Goal: Task Accomplishment & Management: Manage account settings

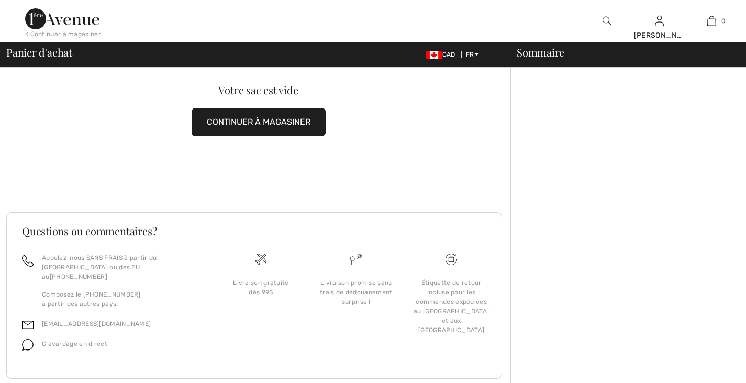
scroll to position [45, 0]
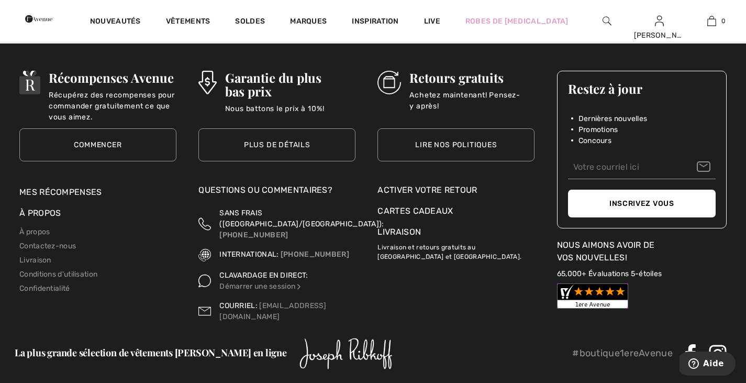
scroll to position [3823, 0]
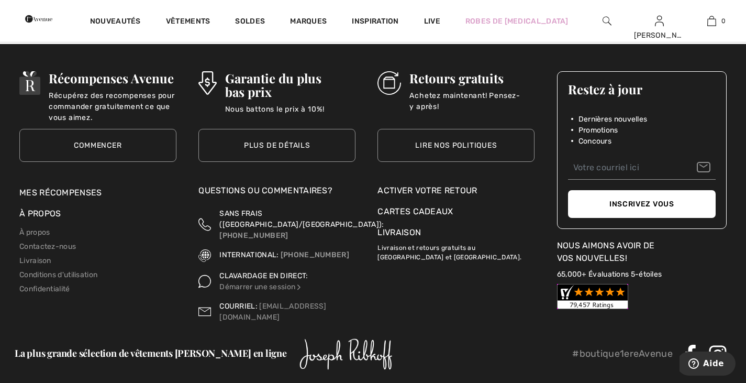
click at [438, 191] on div "Activer votre retour" at bounding box center [456, 190] width 157 height 13
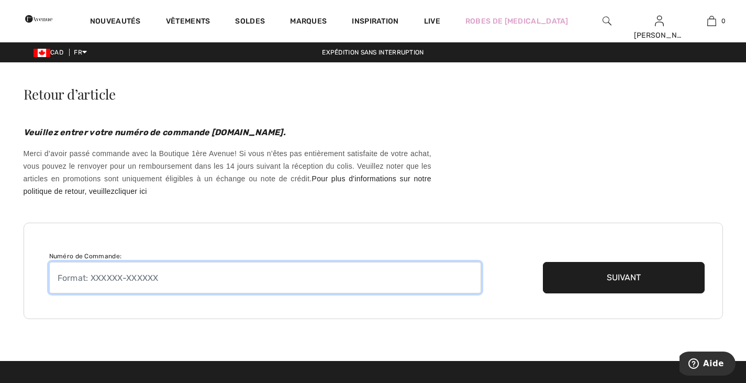
click at [186, 273] on input "text" at bounding box center [265, 277] width 432 height 31
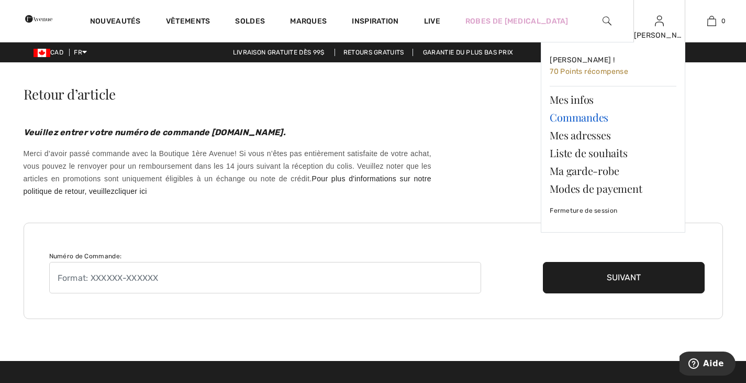
click at [597, 118] on link "Commandes" at bounding box center [613, 117] width 127 height 18
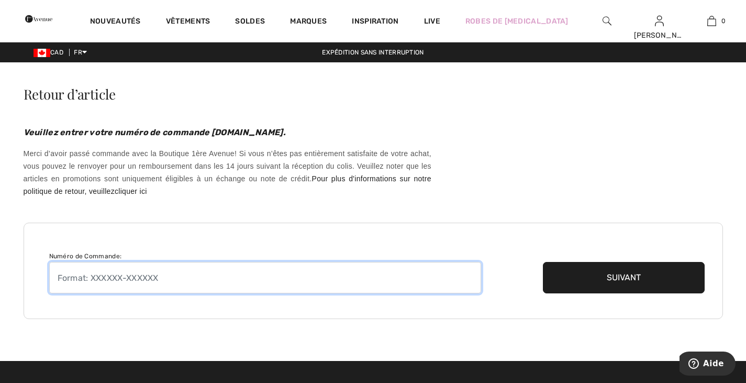
click at [169, 275] on input "text" at bounding box center [265, 277] width 432 height 31
drag, startPoint x: 169, startPoint y: 275, endPoint x: 54, endPoint y: 286, distance: 115.2
click at [54, 286] on input "text" at bounding box center [265, 277] width 432 height 31
click at [91, 276] on input "text" at bounding box center [265, 277] width 432 height 31
type input "2509101391275"
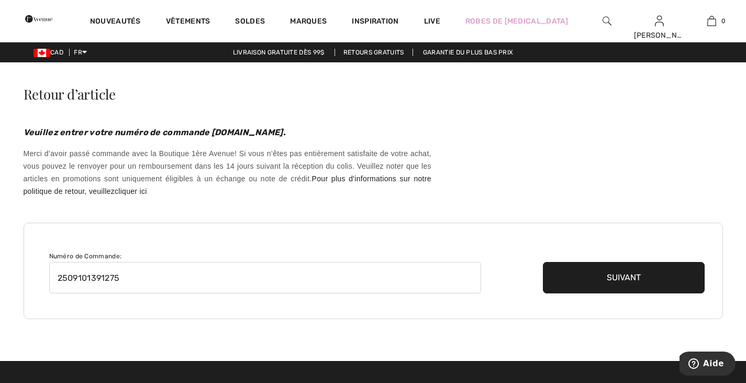
click at [647, 281] on button "Suivant" at bounding box center [624, 277] width 162 height 31
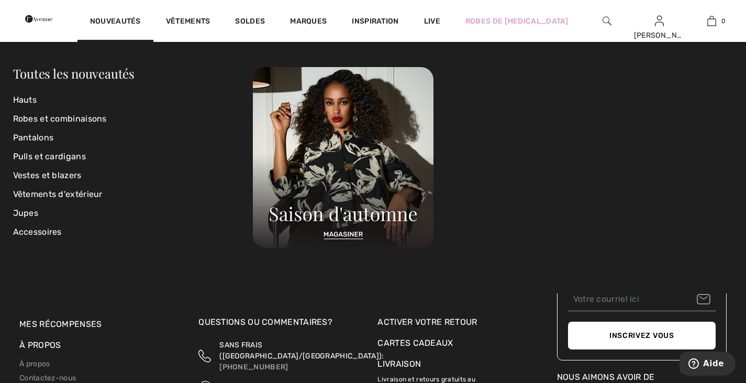
click at [52, 22] on img at bounding box center [38, 18] width 27 height 21
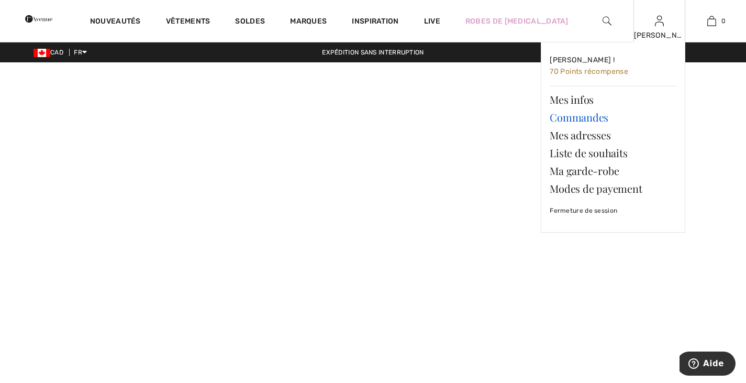
click at [596, 116] on link "Commandes" at bounding box center [613, 117] width 127 height 18
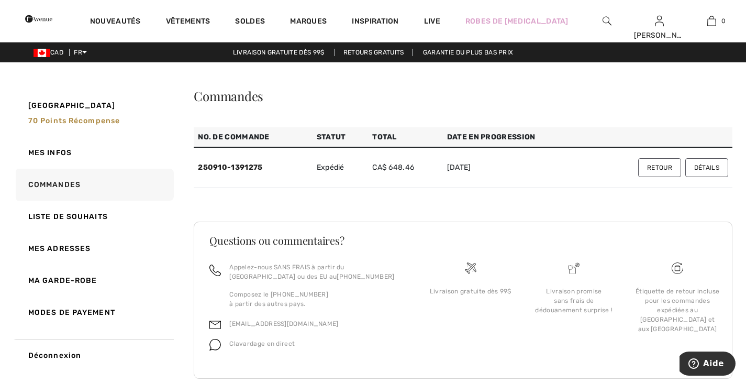
click at [656, 166] on button "Retour" at bounding box center [659, 167] width 43 height 19
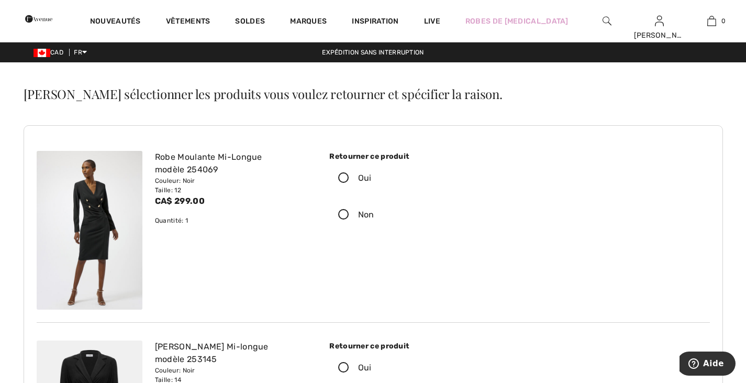
click at [345, 176] on icon at bounding box center [344, 178] width 28 height 11
click at [372, 176] on input "Oui" at bounding box center [375, 177] width 7 height 31
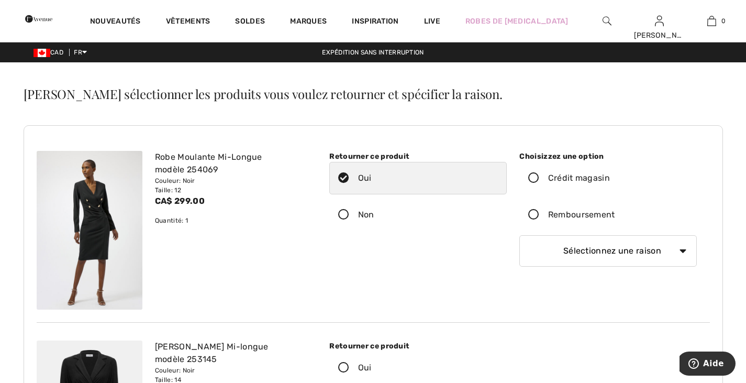
scroll to position [105, 0]
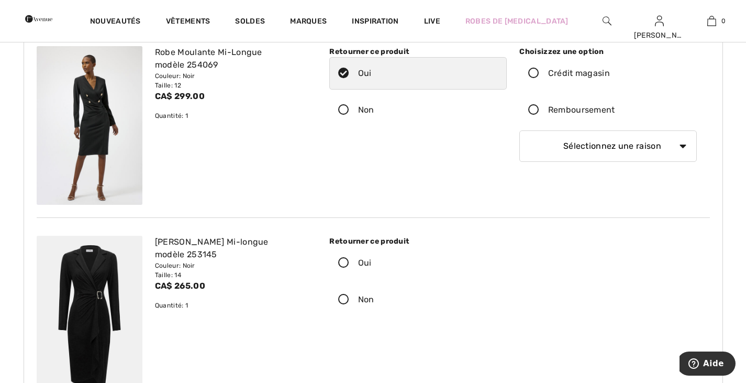
click at [540, 112] on icon at bounding box center [534, 110] width 28 height 11
click at [615, 112] on input "Remboursement" at bounding box center [618, 109] width 7 height 31
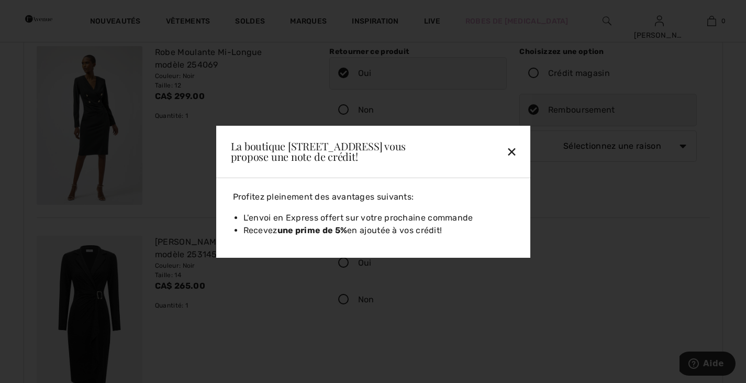
click at [513, 148] on div "✕" at bounding box center [488, 151] width 68 height 22
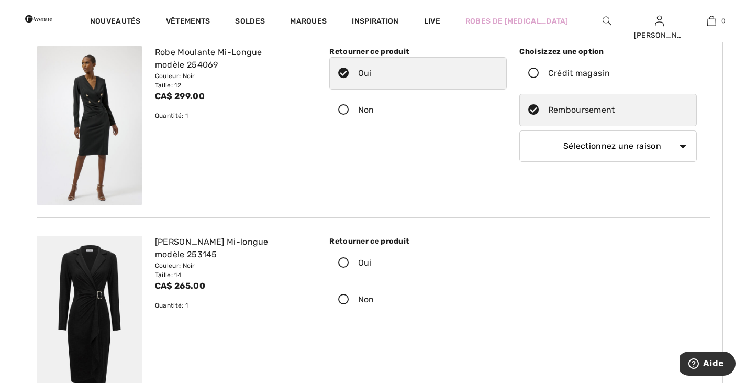
click at [678, 145] on select "Sélectionnez une raison Mauvaise taille/article reçu Ma commande est arrivée tr…" at bounding box center [609, 145] width 178 height 31
select select "other"
click at [520, 130] on select "Sélectionnez une raison Mauvaise taille/article reçu Ma commande est arrivée tr…" at bounding box center [609, 145] width 178 height 31
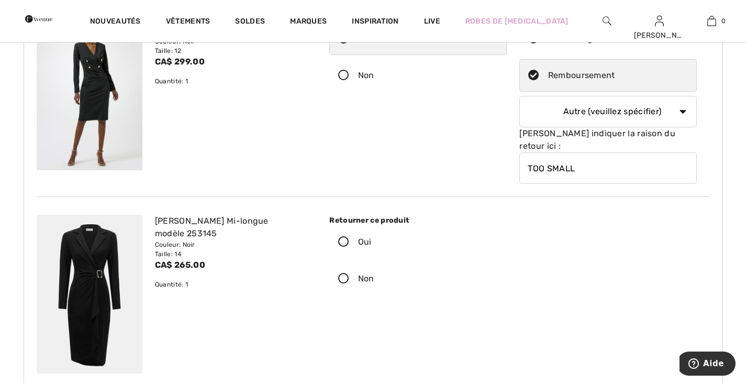
scroll to position [157, 0]
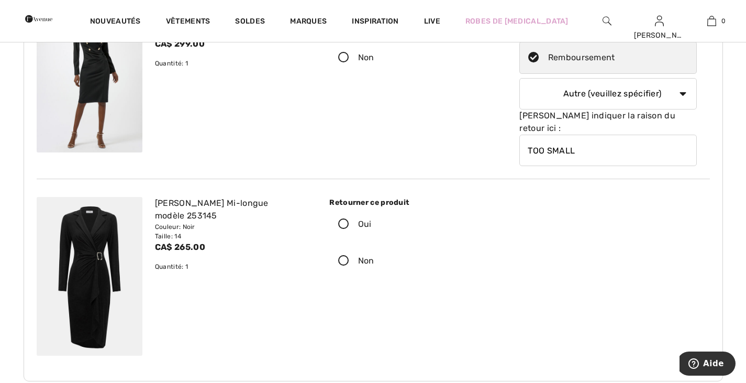
type input "TOO SMALL"
click at [347, 219] on icon at bounding box center [344, 224] width 28 height 11
click at [372, 212] on input "Oui" at bounding box center [375, 223] width 7 height 31
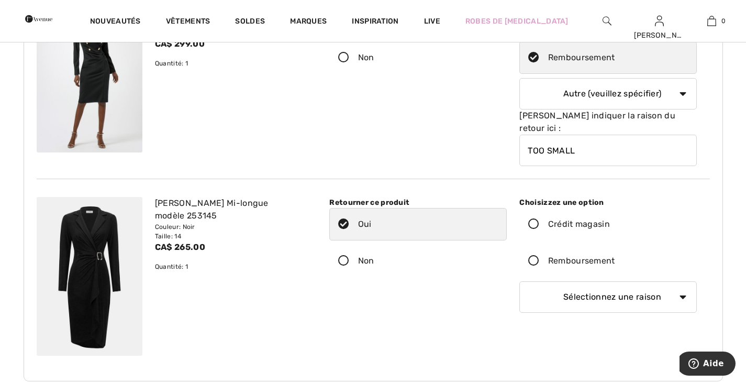
scroll to position [209, 0]
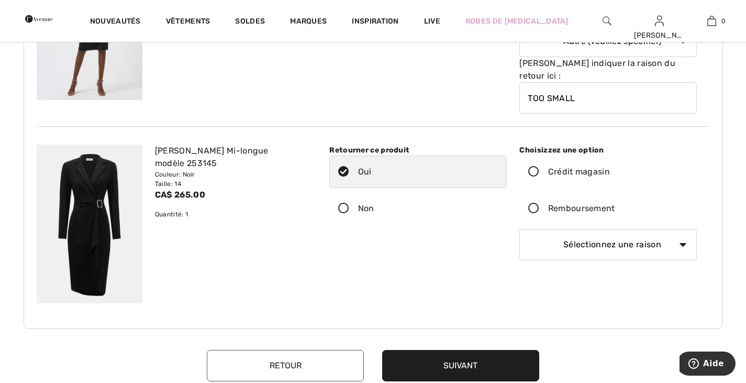
click at [538, 203] on icon at bounding box center [534, 208] width 28 height 11
click at [615, 197] on input "Remboursement" at bounding box center [618, 208] width 7 height 31
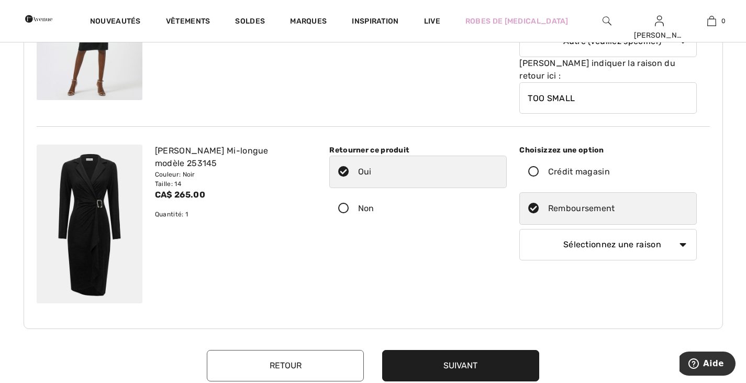
click at [680, 230] on select "Sélectionnez une raison Mauvaise taille/article reçu Ma commande est arrivée tr…" at bounding box center [609, 244] width 178 height 31
select select "other"
click at [520, 229] on select "Sélectionnez une raison Mauvaise taille/article reçu Ma commande est arrivée tr…" at bounding box center [609, 244] width 178 height 31
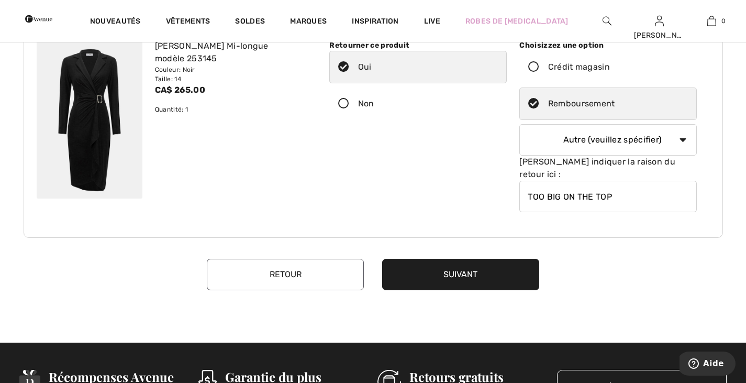
type input "TOO BIG ON THE TOP"
click at [490, 259] on button "Suivant" at bounding box center [460, 274] width 157 height 31
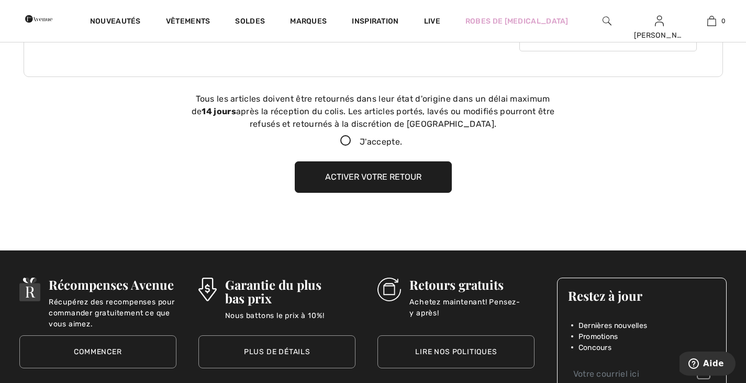
scroll to position [480, 0]
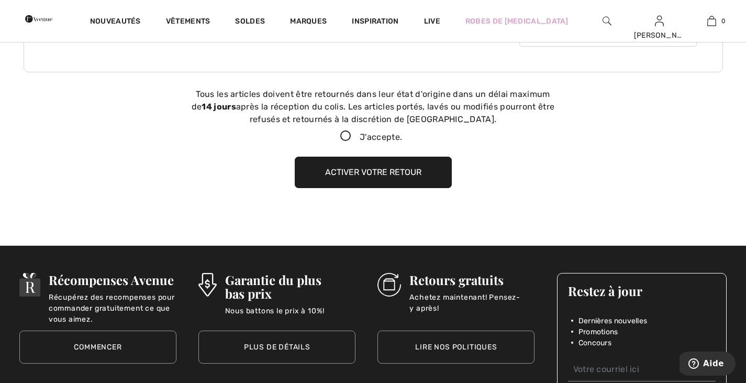
click at [345, 131] on icon at bounding box center [346, 136] width 28 height 11
click at [402, 133] on input "J'accepte." at bounding box center [405, 136] width 7 height 7
checkbox input "true"
click at [401, 157] on button "Activer votre retour" at bounding box center [373, 172] width 157 height 31
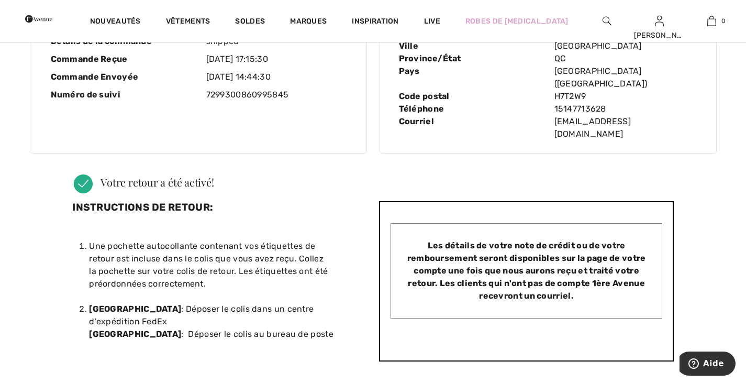
scroll to position [0, 0]
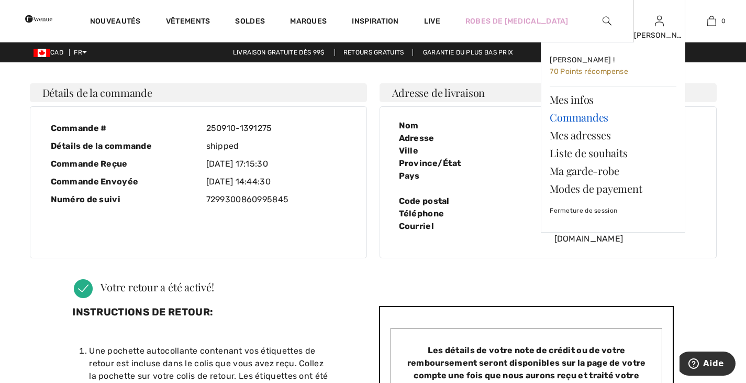
click at [590, 118] on link "Commandes" at bounding box center [613, 117] width 127 height 18
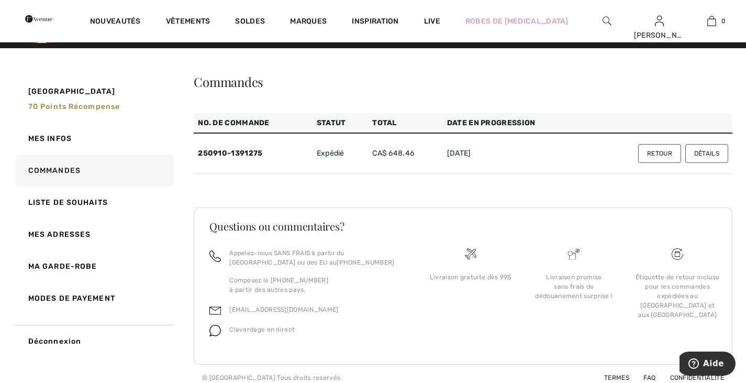
scroll to position [22, 0]
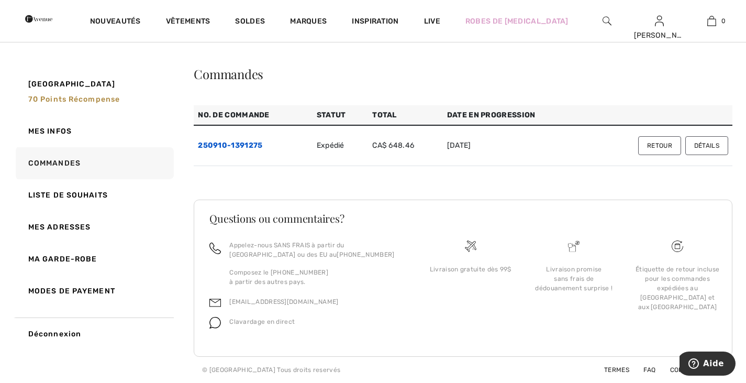
click at [243, 142] on link "250910-1391275" at bounding box center [230, 145] width 64 height 9
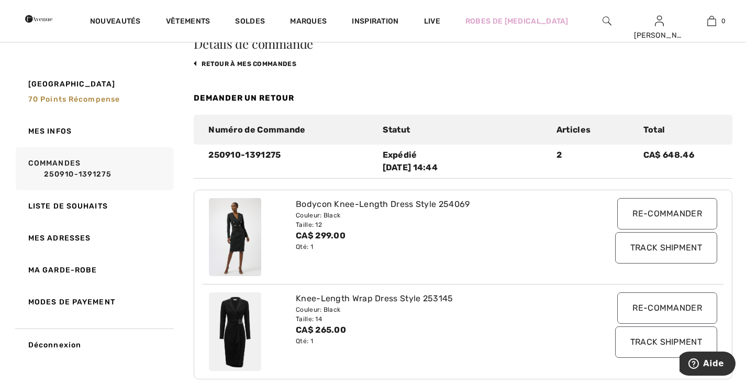
scroll to position [53, 0]
